Goal: Find specific page/section

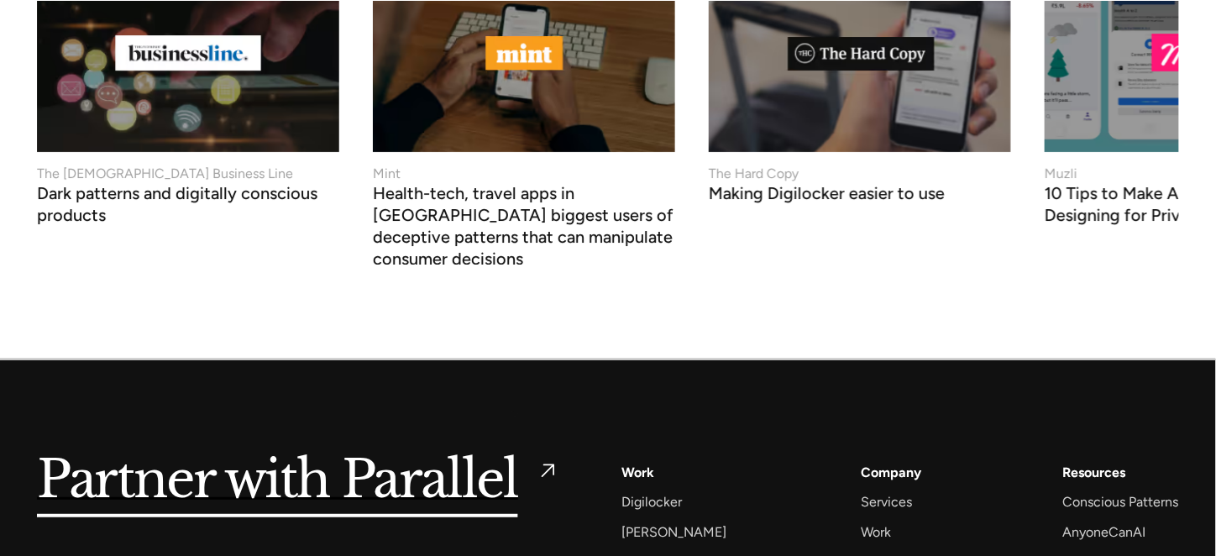
scroll to position [6544, 0]
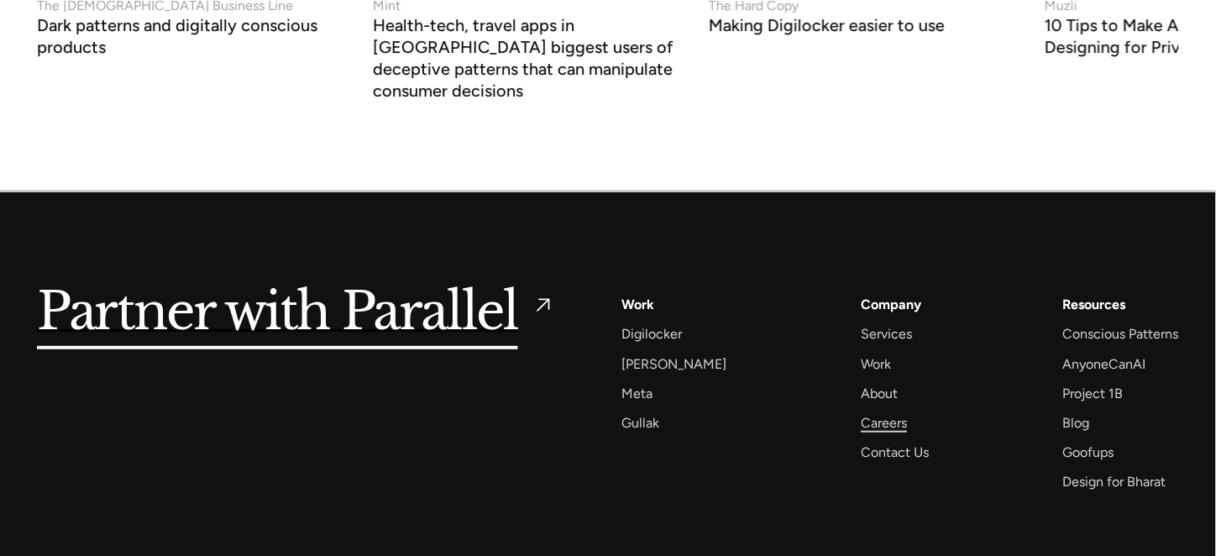
click at [872, 412] on div "Careers" at bounding box center [884, 423] width 46 height 23
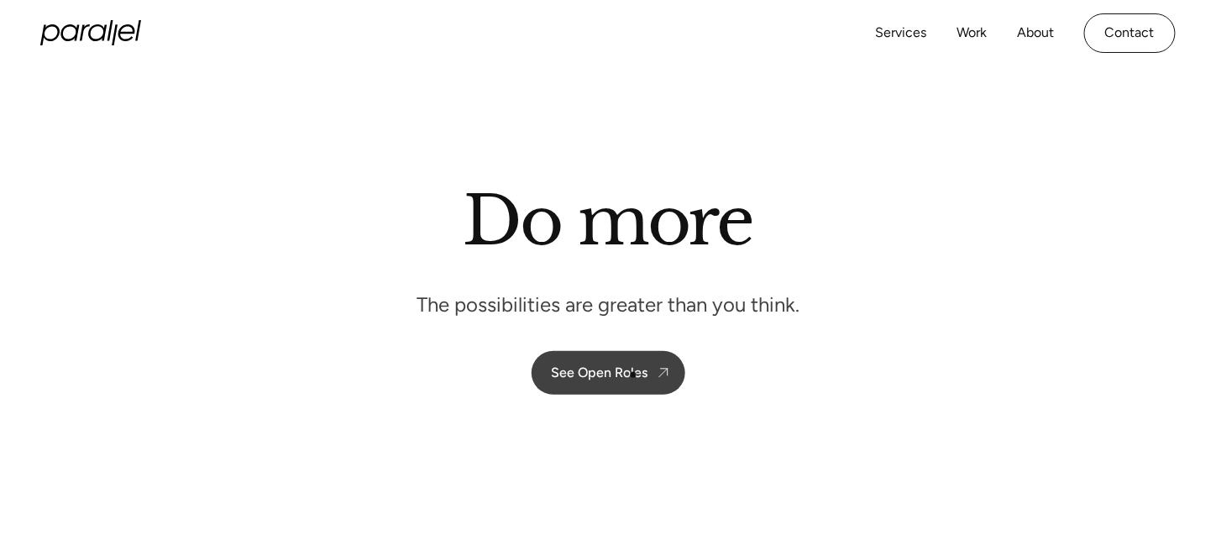
click at [633, 379] on div "See Open Roles" at bounding box center [600, 373] width 97 height 16
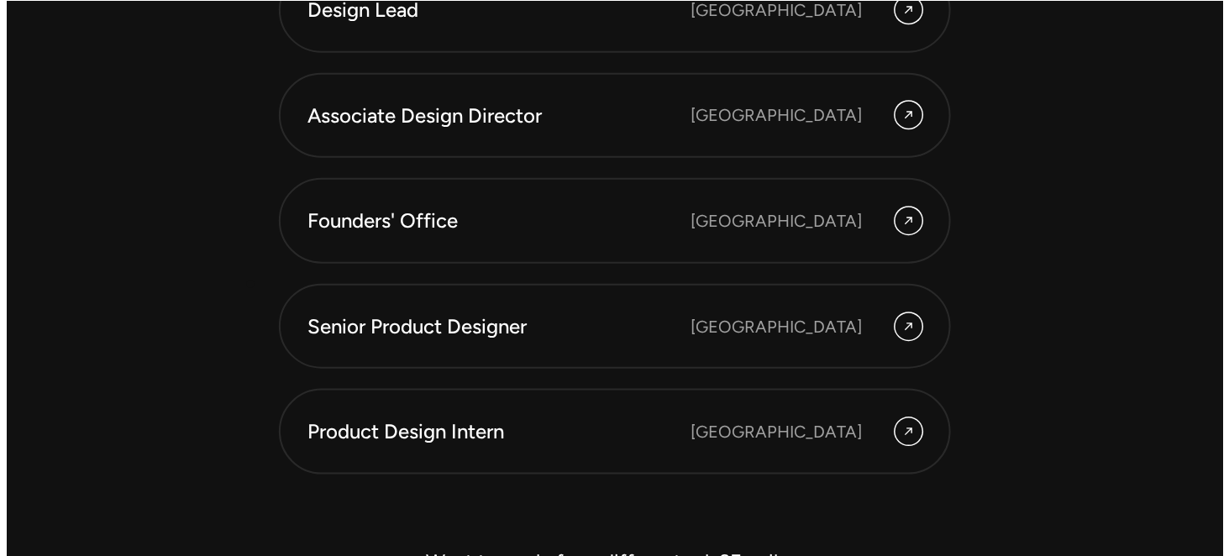
scroll to position [4711, 0]
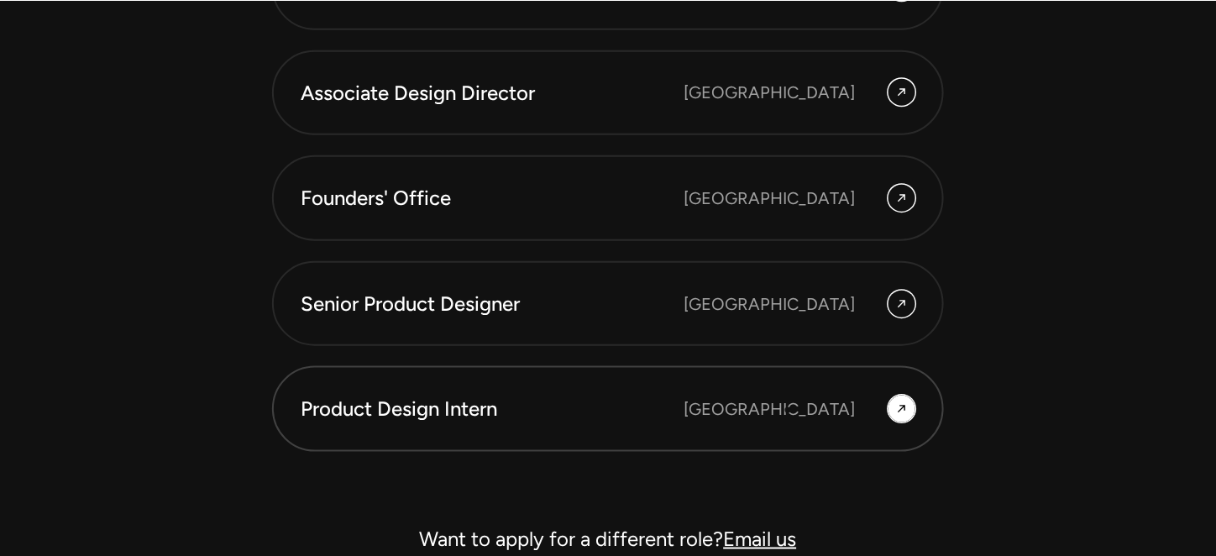
click at [802, 411] on div "[GEOGRAPHIC_DATA]" at bounding box center [769, 408] width 171 height 25
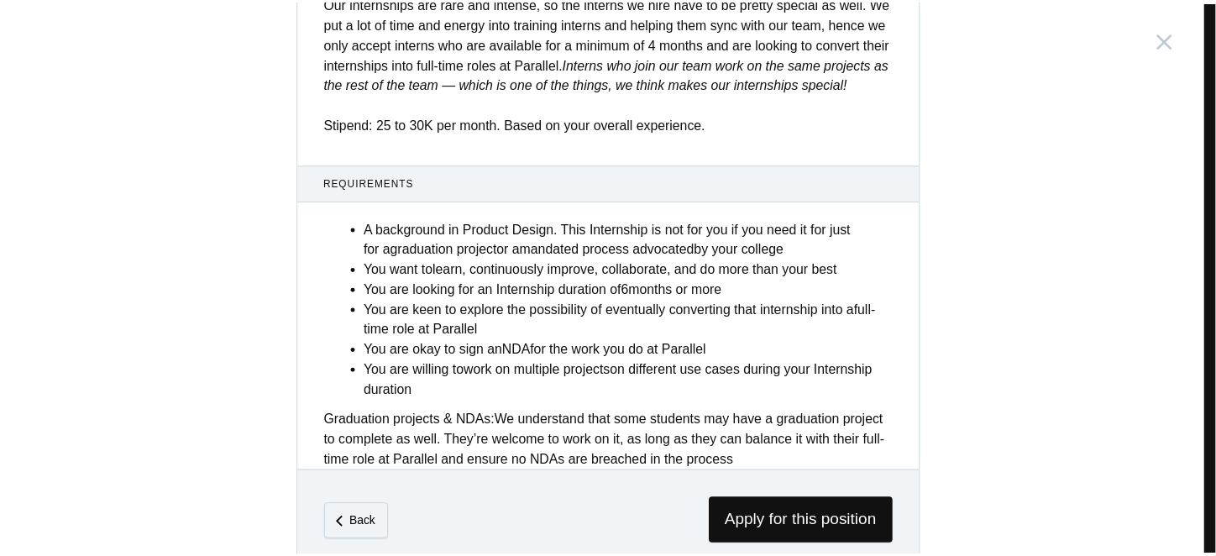
scroll to position [714, 0]
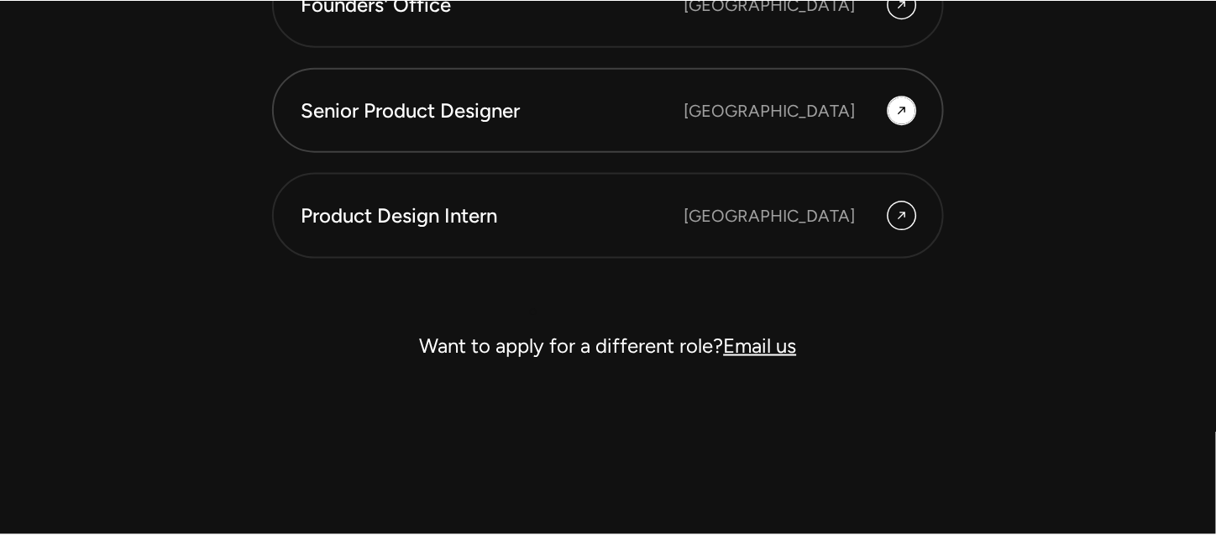
scroll to position [5131, 0]
